Goal: Information Seeking & Learning: Understand process/instructions

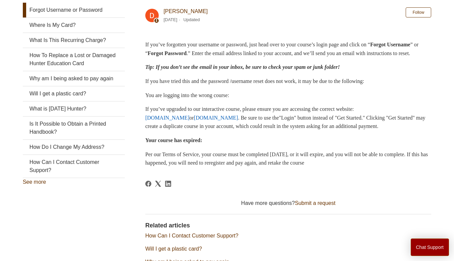
click at [415, 167] on p "Per our Terms of Service, your course must be completed [DATE], or it will expi…" at bounding box center [288, 158] width 286 height 17
